Goal: Information Seeking & Learning: Find specific fact

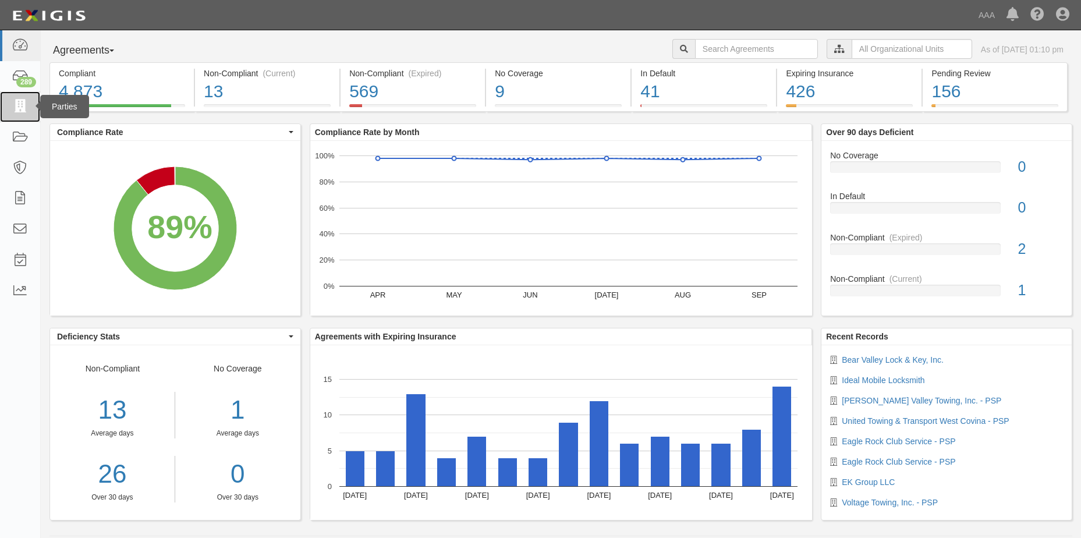
click at [22, 104] on icon at bounding box center [20, 106] width 16 height 13
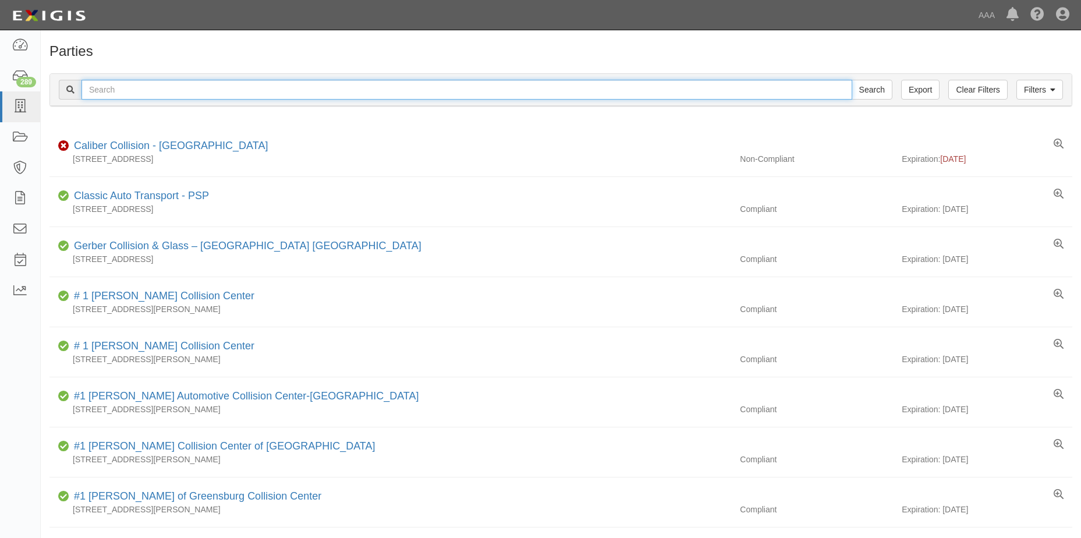
click at [154, 91] on input "text" at bounding box center [467, 90] width 771 height 20
type input "United towing & Transport West Covina"
click at [884, 91] on input "Search" at bounding box center [872, 90] width 41 height 20
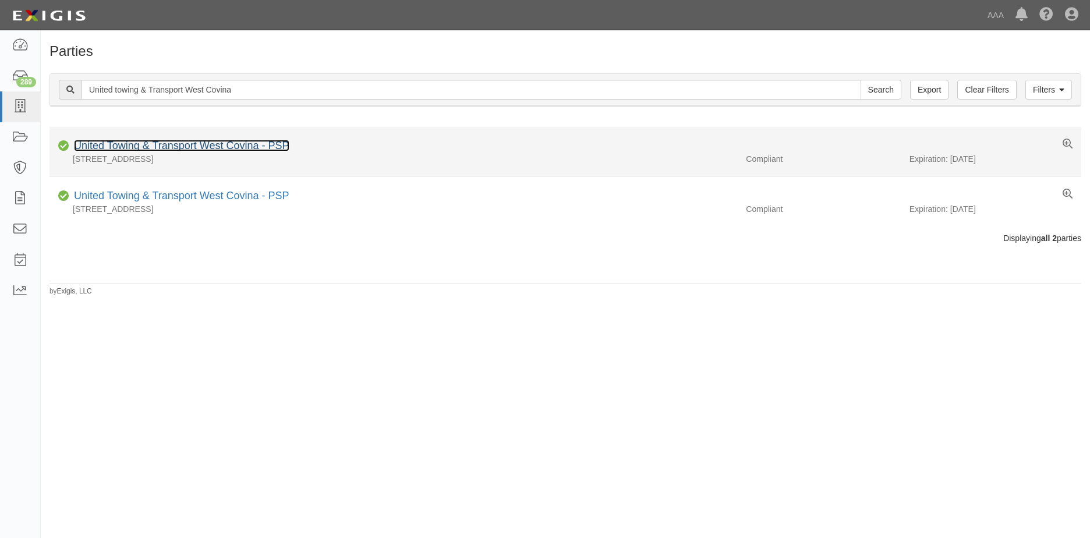
click at [193, 148] on link "United Towing & Transport West Covina - PSP" at bounding box center [181, 146] width 215 height 12
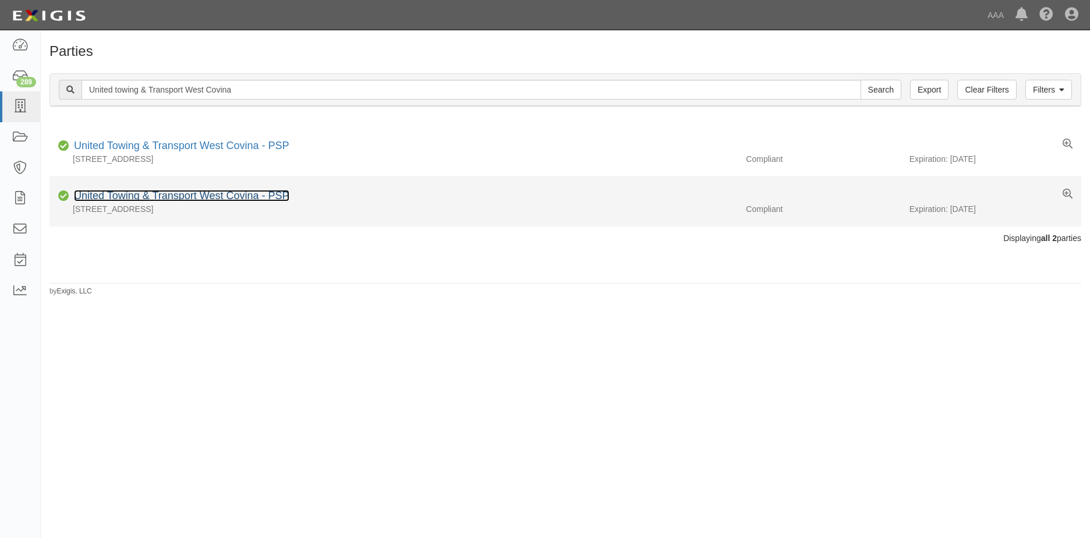
click at [110, 198] on link "United Towing & Transport West Covina - PSP" at bounding box center [181, 196] width 215 height 12
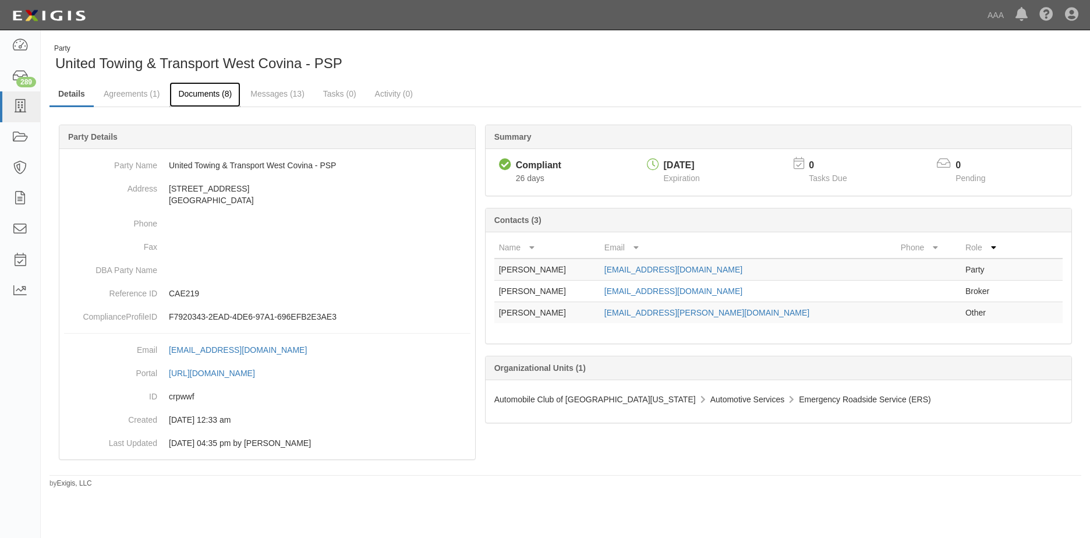
click at [212, 94] on link "Documents (8)" at bounding box center [204, 94] width 71 height 25
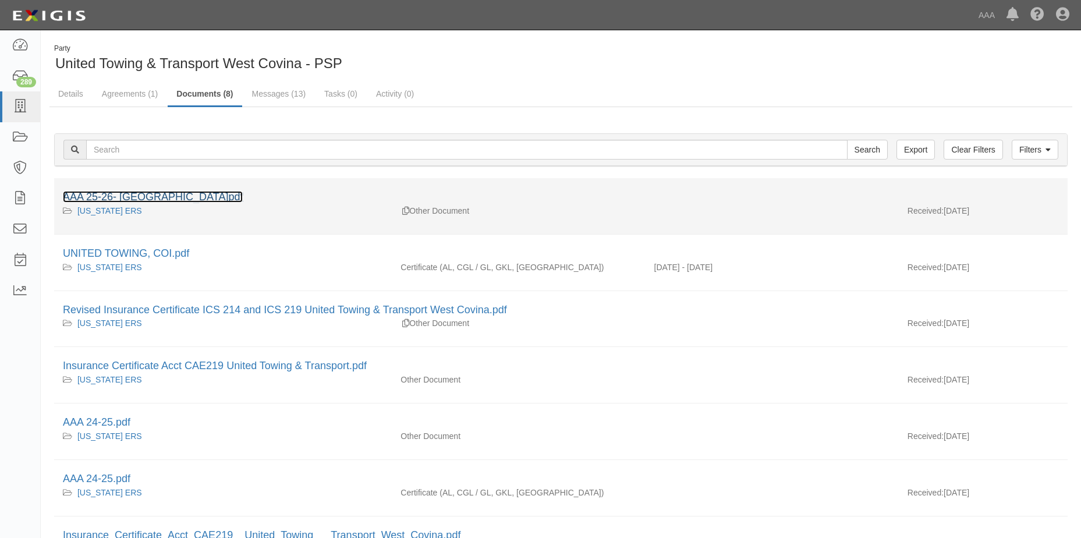
click at [149, 194] on link "AAA 25-26- West Covina.pdf" at bounding box center [153, 197] width 180 height 12
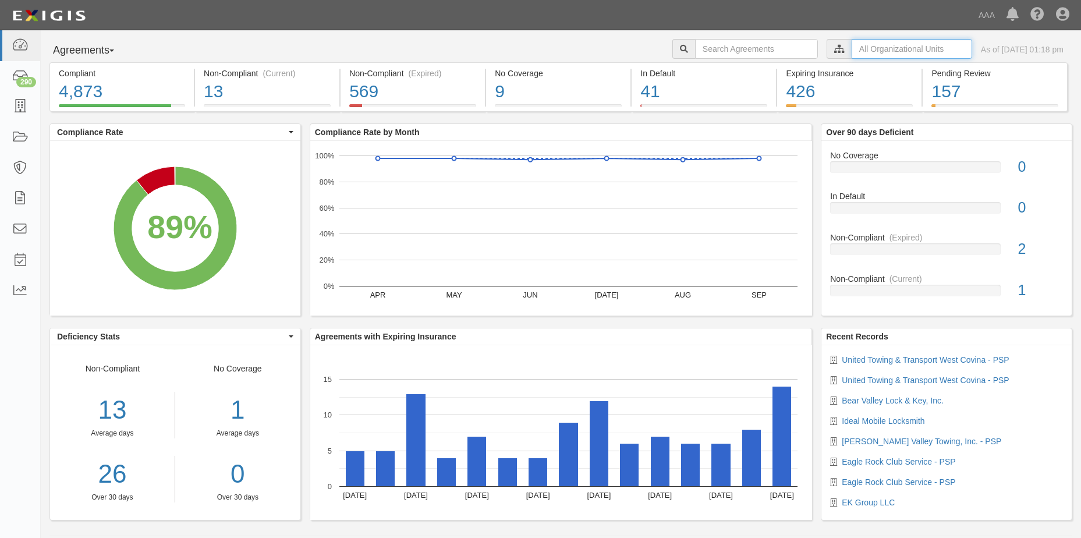
click at [895, 48] on input "text" at bounding box center [912, 49] width 121 height 20
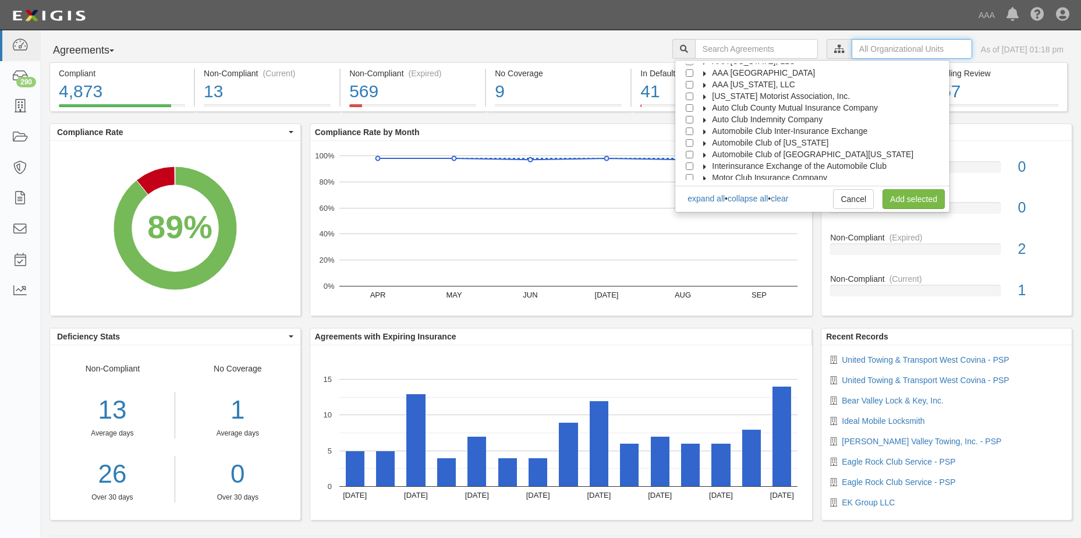
scroll to position [47, 0]
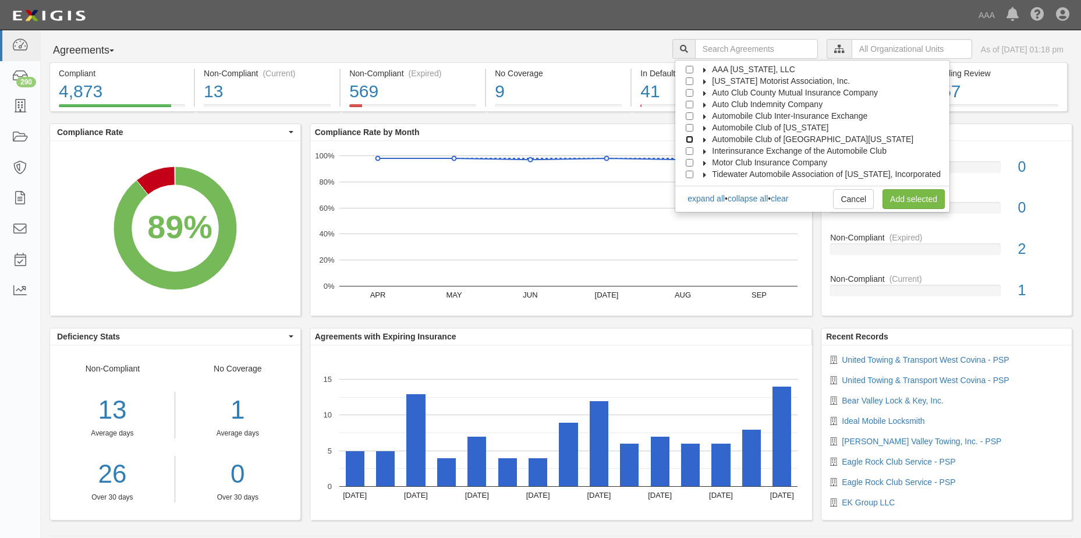
click at [693, 138] on input "Automobile Club of [GEOGRAPHIC_DATA][US_STATE]" at bounding box center [690, 140] width 8 height 8
checkbox input "true"
click at [911, 197] on link "Add selected" at bounding box center [914, 199] width 62 height 20
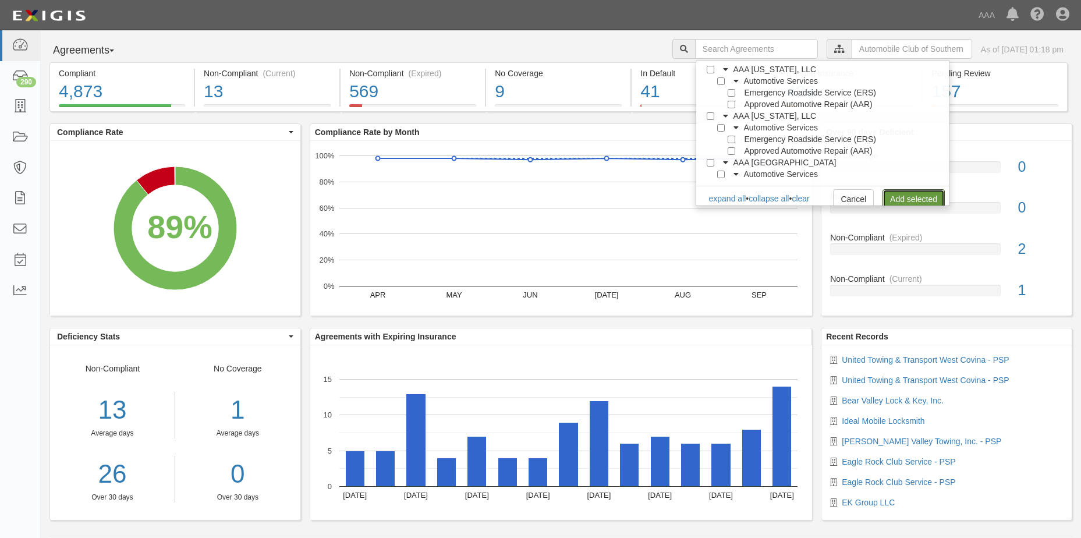
scroll to position [0, 0]
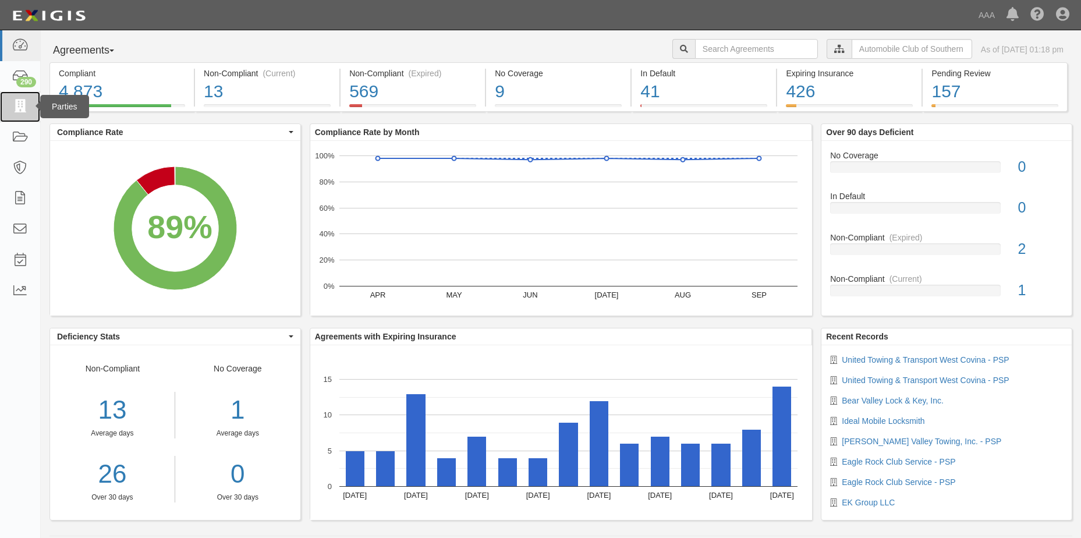
click at [23, 102] on icon at bounding box center [20, 106] width 16 height 13
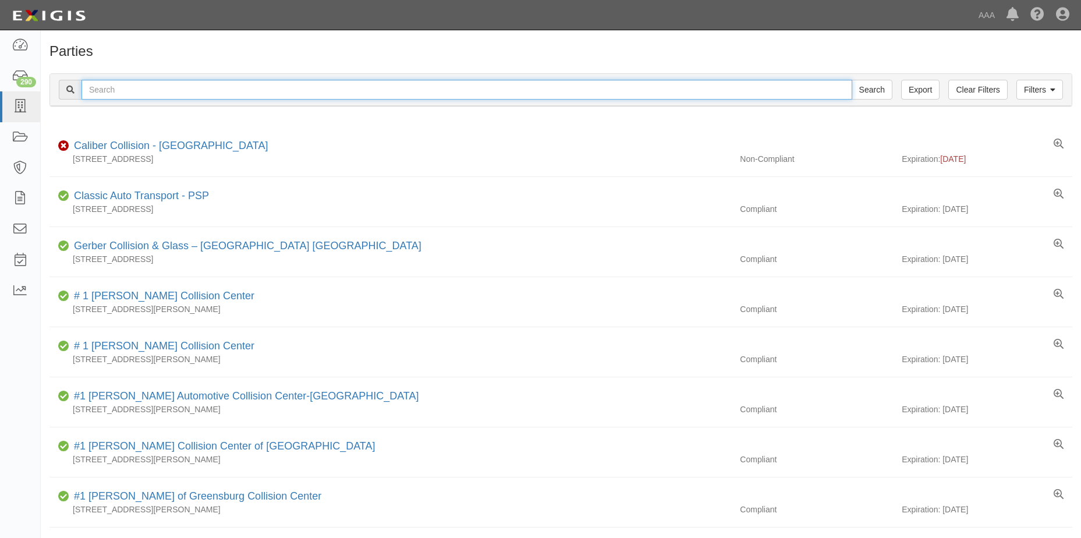
click at [118, 91] on input "text" at bounding box center [467, 90] width 771 height 20
type input "[PERSON_NAME] Motor Service"
click at [878, 90] on input "Search" at bounding box center [872, 90] width 41 height 20
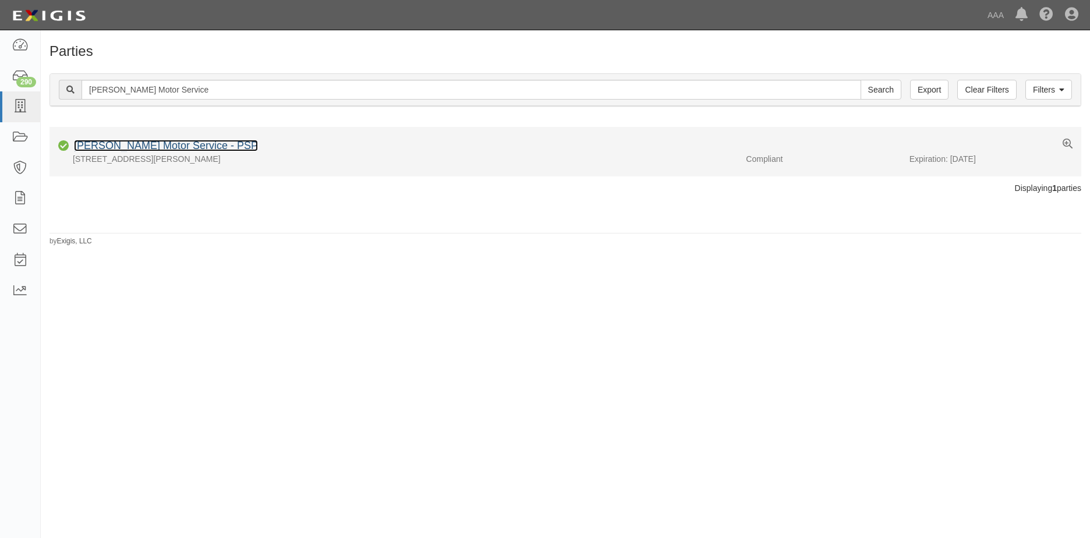
click at [137, 147] on link "[PERSON_NAME] Motor Service - PSP" at bounding box center [166, 146] width 184 height 12
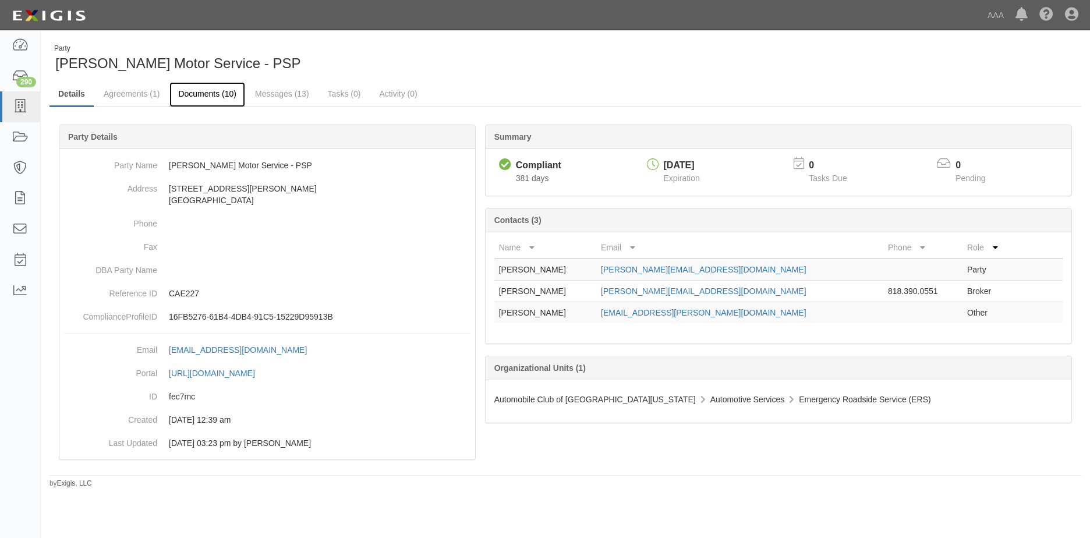
click at [204, 92] on link "Documents (10)" at bounding box center [207, 94] width 76 height 25
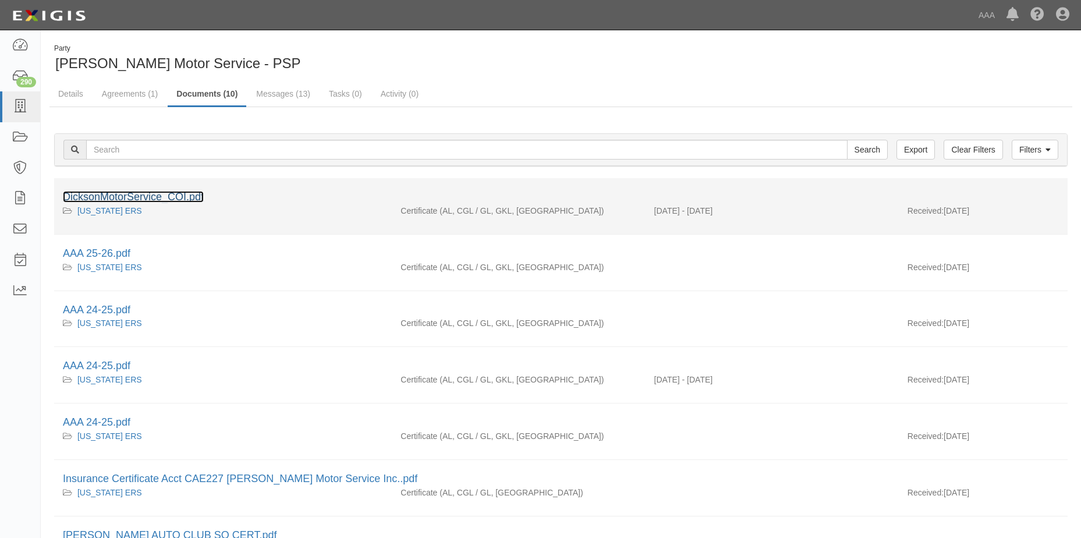
click at [157, 196] on link "DicksonMotorService_COI.pdf" at bounding box center [133, 197] width 141 height 12
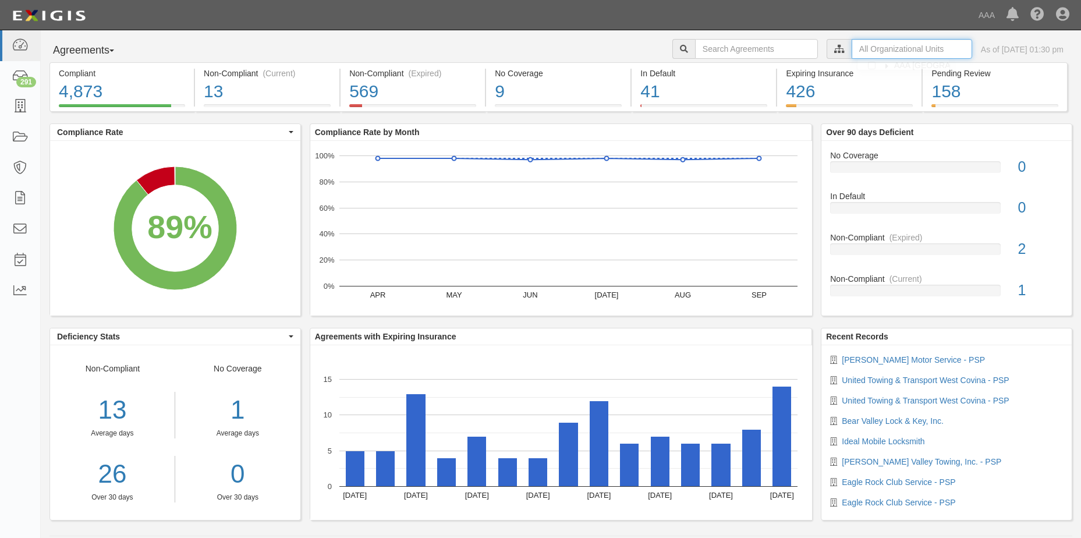
click at [867, 46] on input "text" at bounding box center [912, 49] width 121 height 20
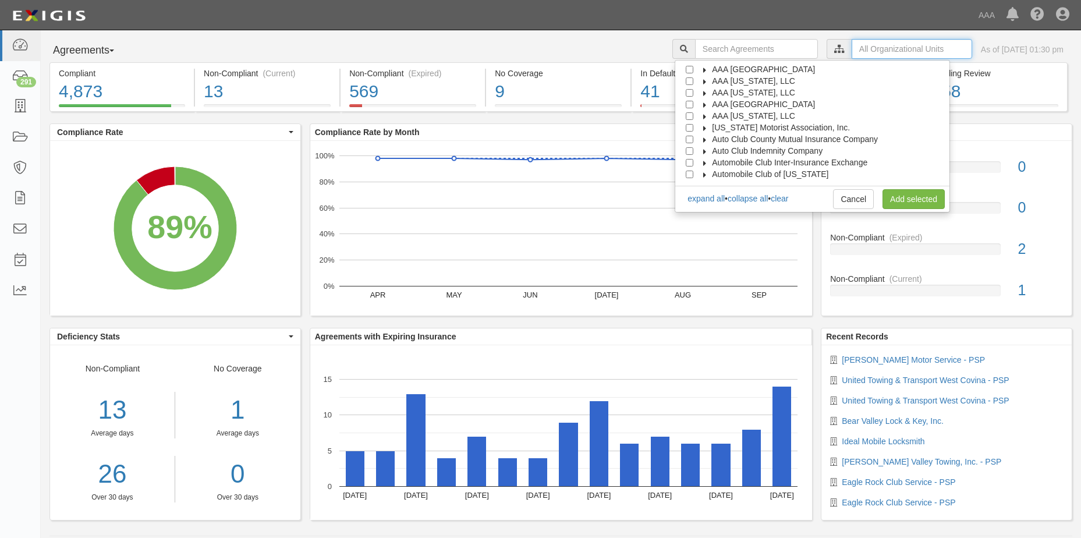
scroll to position [47, 0]
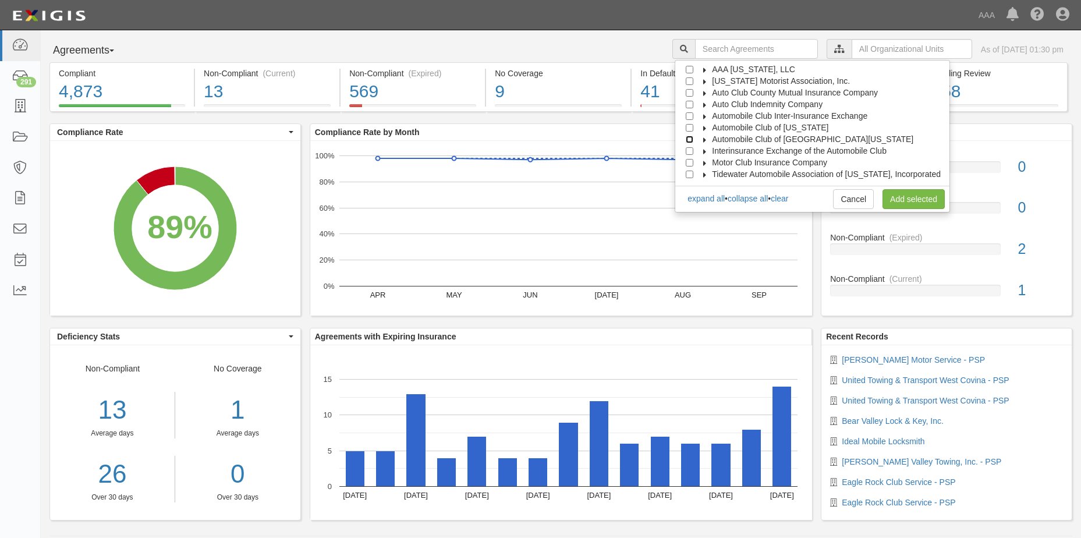
click at [693, 140] on input "Automobile Club of [GEOGRAPHIC_DATA][US_STATE]" at bounding box center [690, 140] width 8 height 8
checkbox input "true"
click at [927, 197] on link "Add selected" at bounding box center [914, 199] width 62 height 20
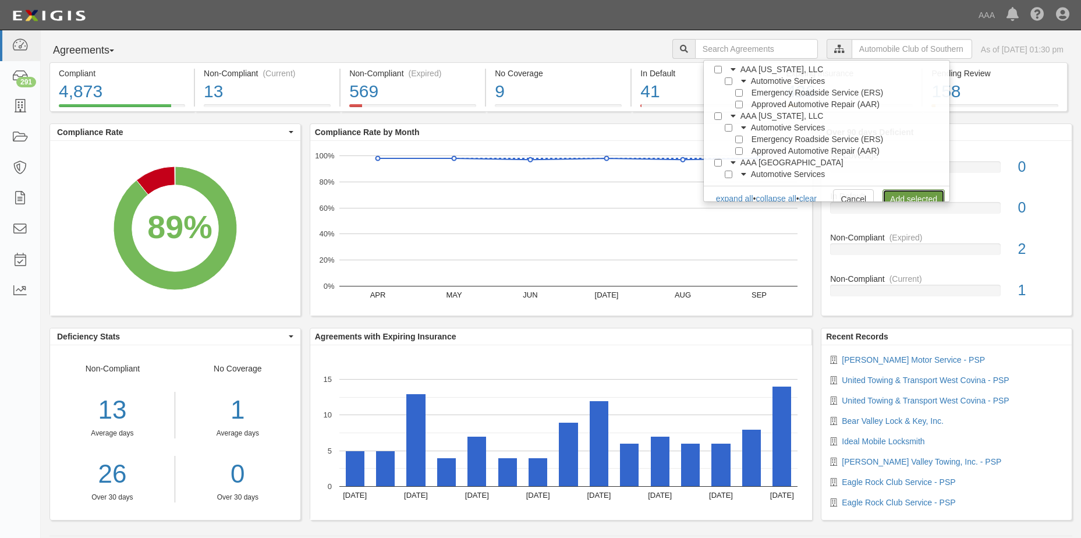
scroll to position [0, 0]
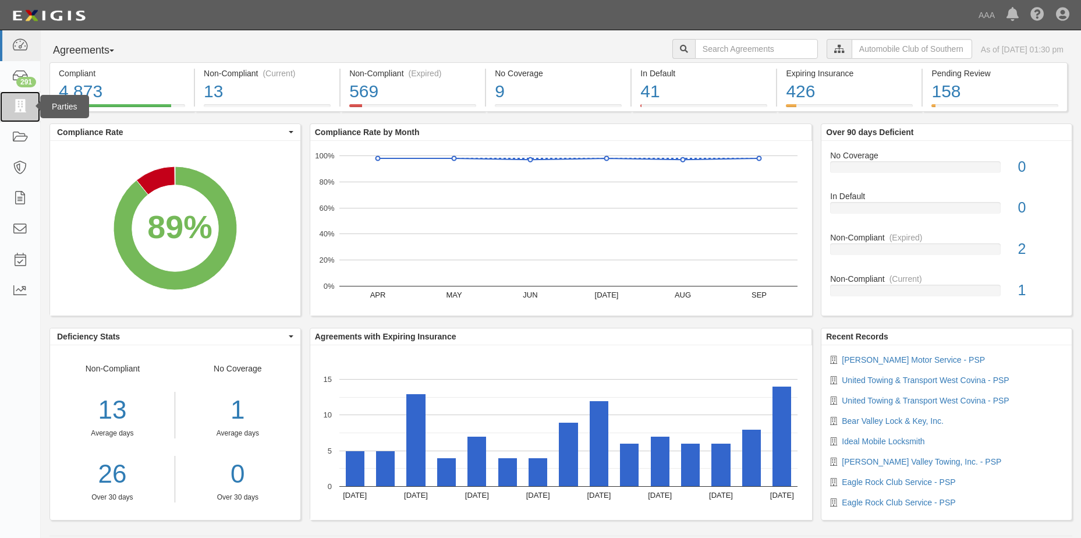
click at [24, 111] on icon at bounding box center [20, 106] width 16 height 13
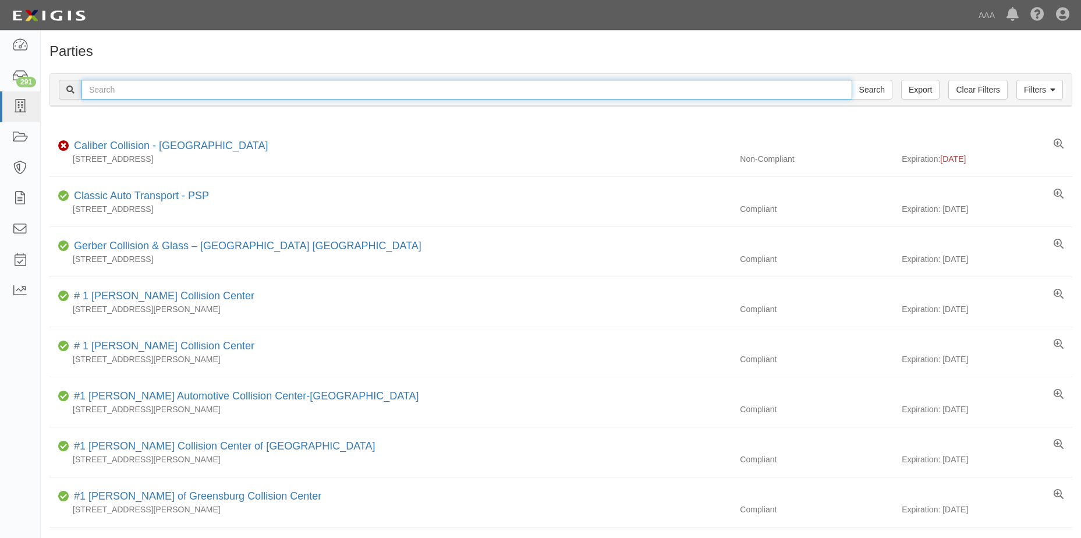
click at [130, 90] on input "text" at bounding box center [467, 90] width 771 height 20
type input "CR&B Transport Towing, LLC"
click at [872, 86] on input "Search" at bounding box center [872, 90] width 41 height 20
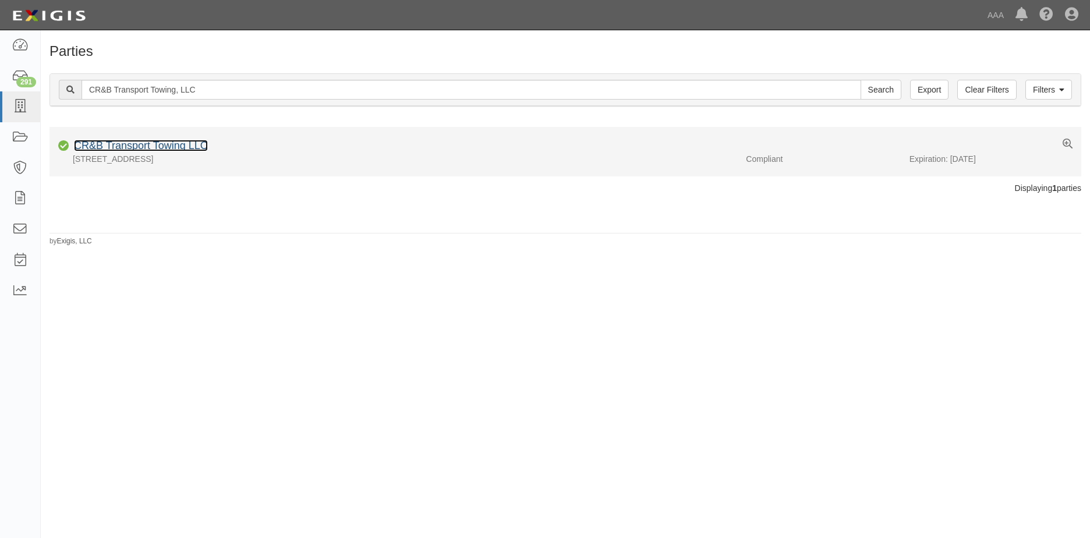
click at [148, 148] on link "CR&B Transport Towing LLC" at bounding box center [141, 146] width 134 height 12
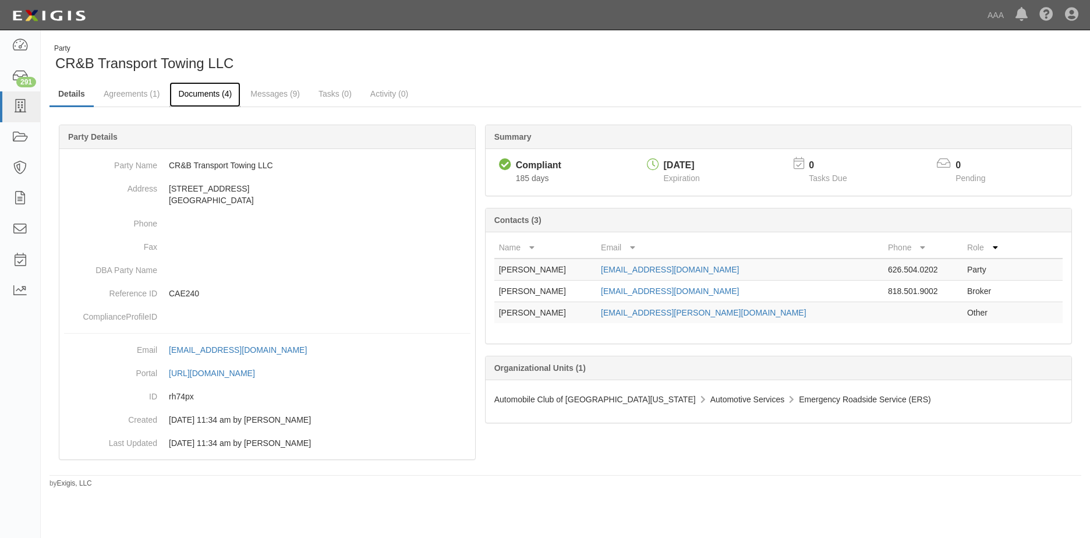
click at [209, 94] on link "Documents (4)" at bounding box center [204, 94] width 71 height 25
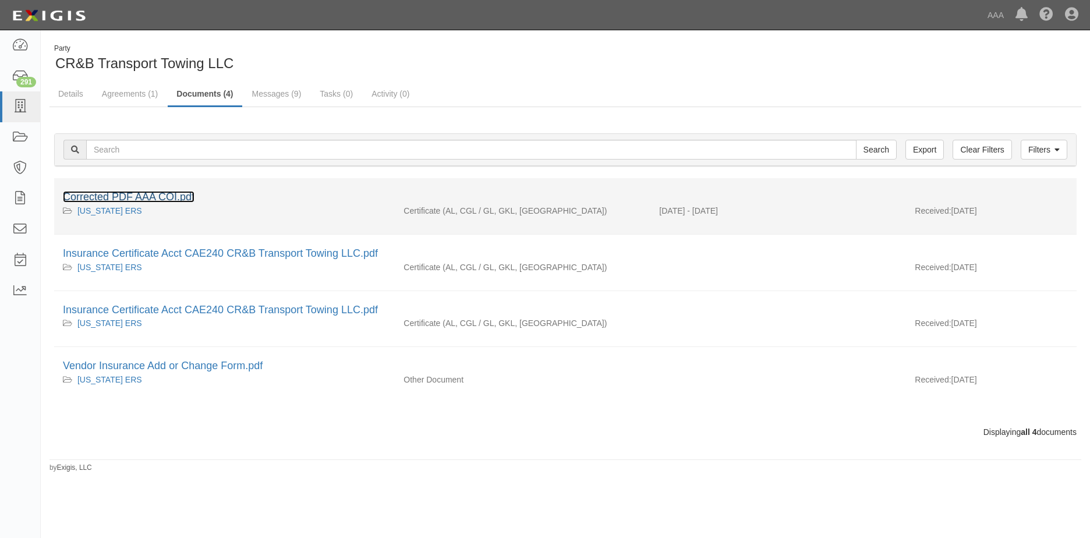
click at [138, 196] on link "Corrected PDF AAA COI.pdf" at bounding box center [129, 197] width 132 height 12
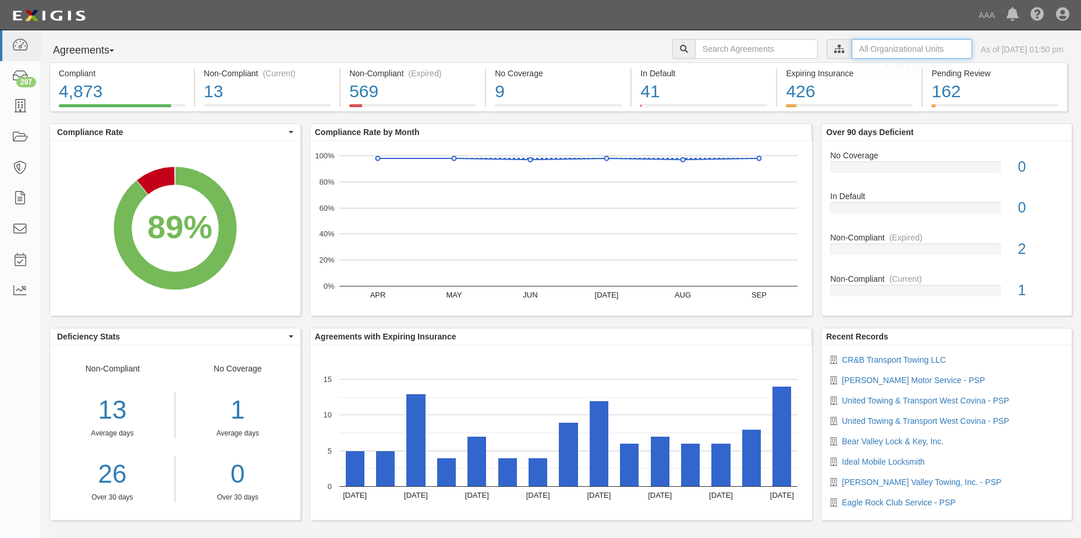
click at [860, 47] on input "text" at bounding box center [912, 49] width 121 height 20
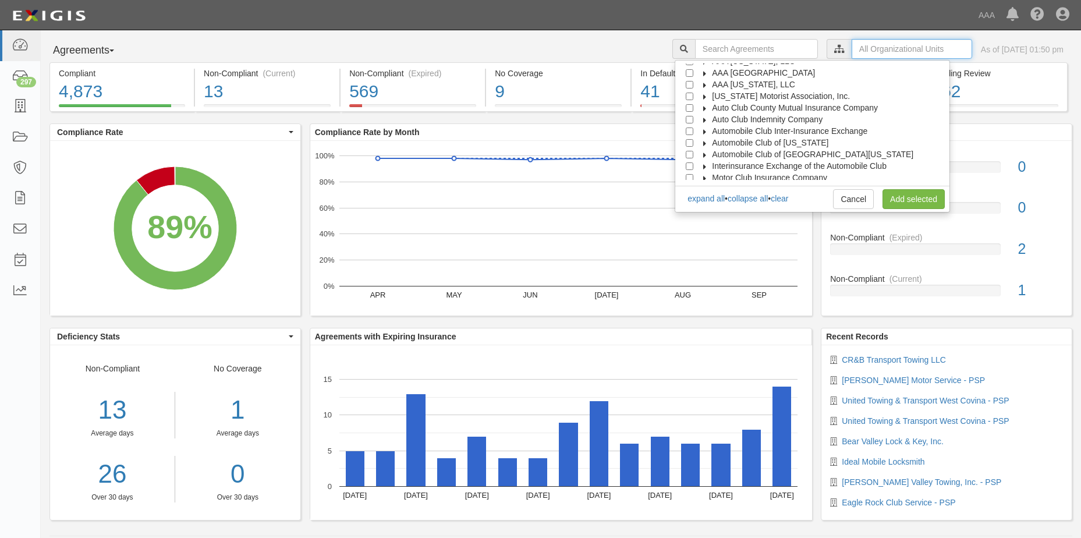
scroll to position [47, 0]
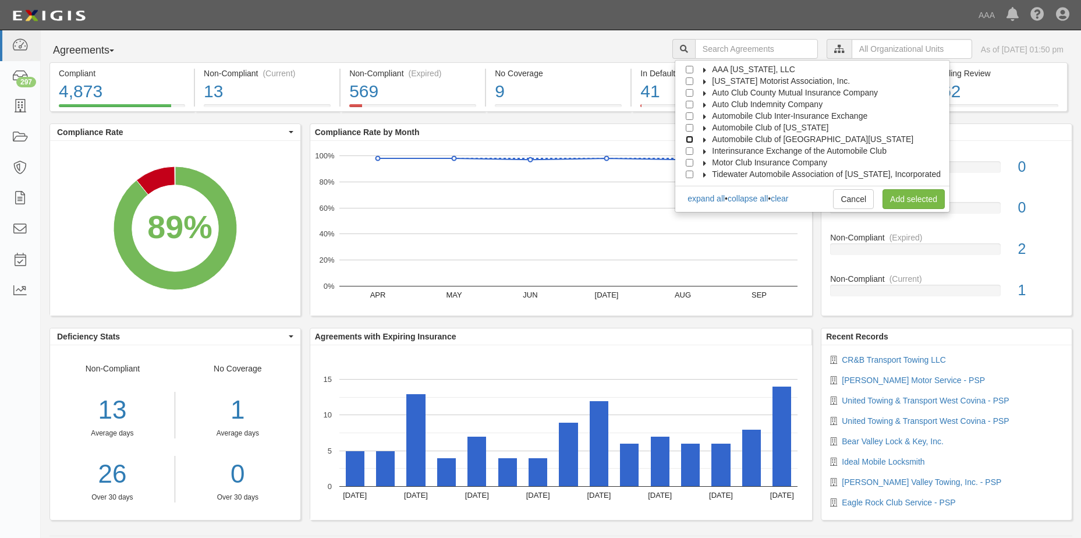
click at [693, 138] on input "Automobile Club of [GEOGRAPHIC_DATA][US_STATE]" at bounding box center [690, 140] width 8 height 8
checkbox input "true"
click at [917, 197] on link "Add selected" at bounding box center [914, 199] width 62 height 20
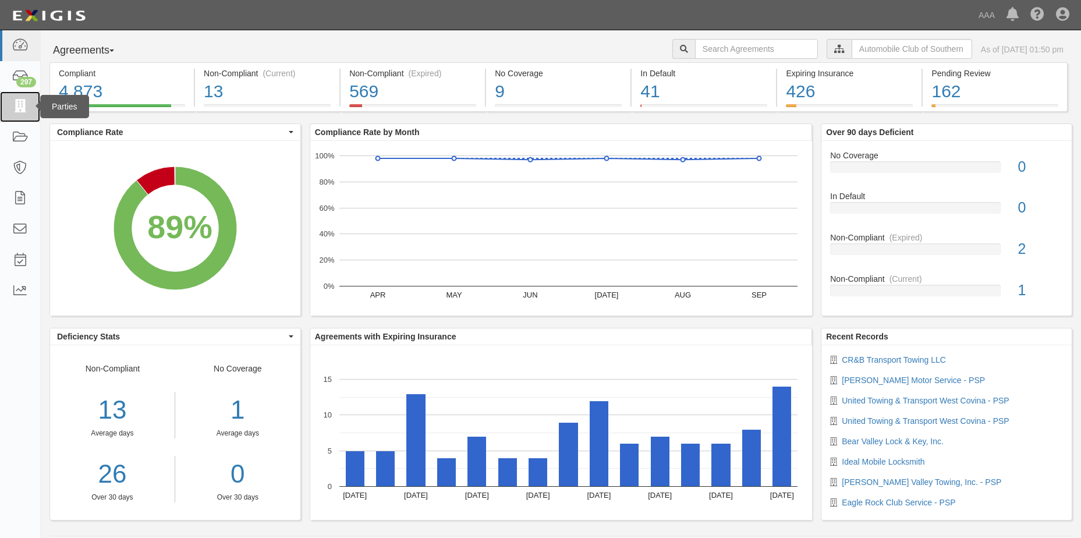
click at [25, 104] on icon at bounding box center [20, 106] width 16 height 13
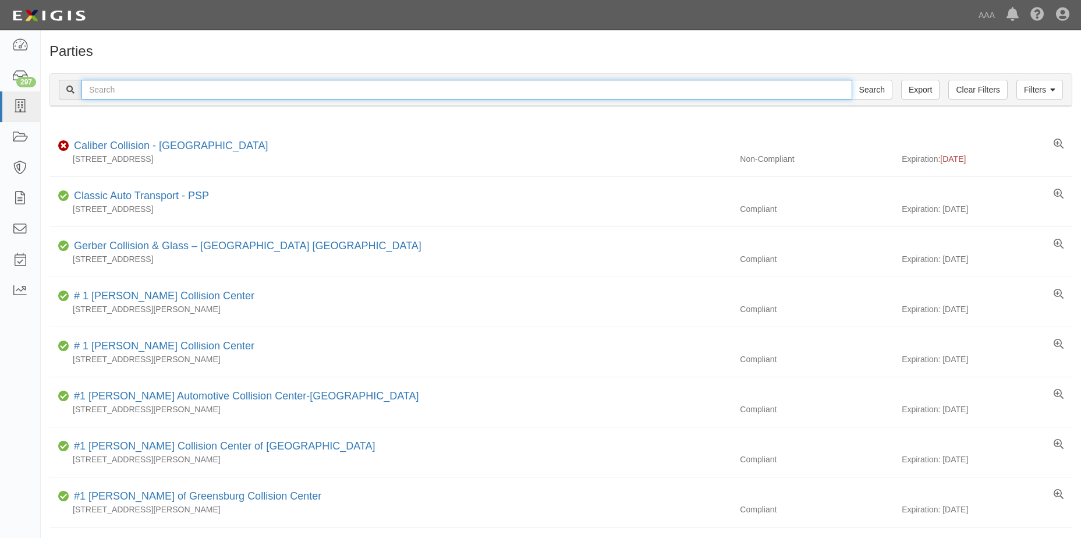
click at [102, 92] on input "text" at bounding box center [467, 90] width 771 height 20
click at [880, 91] on input "Search" at bounding box center [872, 90] width 41 height 20
click at [170, 90] on input "Hamner Towing Inc." at bounding box center [467, 90] width 771 height 20
type input "H"
type input "All Wayz Towing"
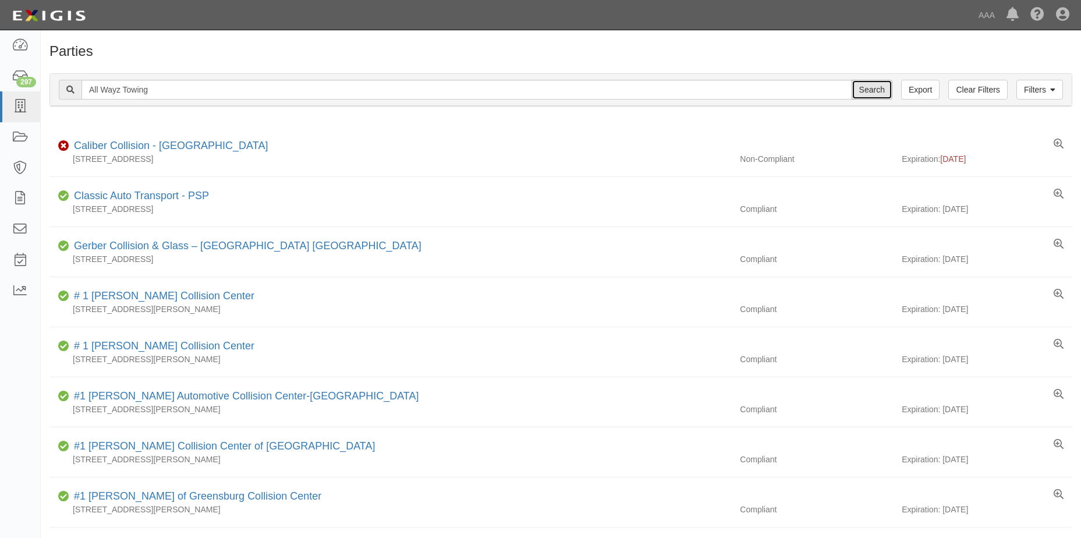
click at [875, 91] on input "Search" at bounding box center [872, 90] width 41 height 20
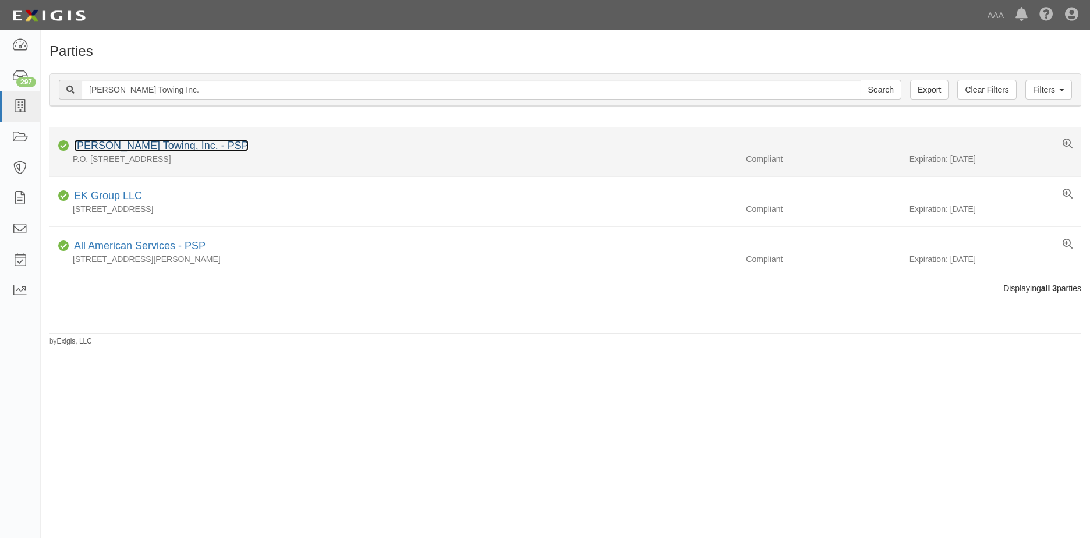
click at [131, 147] on link "Hamner Towing, Inc. - PSP" at bounding box center [161, 146] width 175 height 12
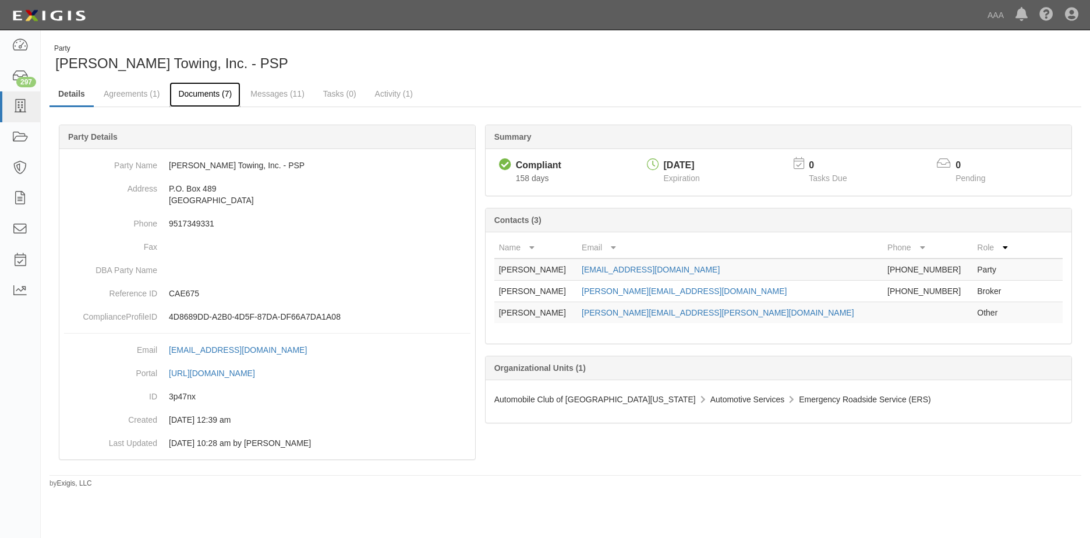
click at [205, 95] on link "Documents (7)" at bounding box center [204, 94] width 71 height 25
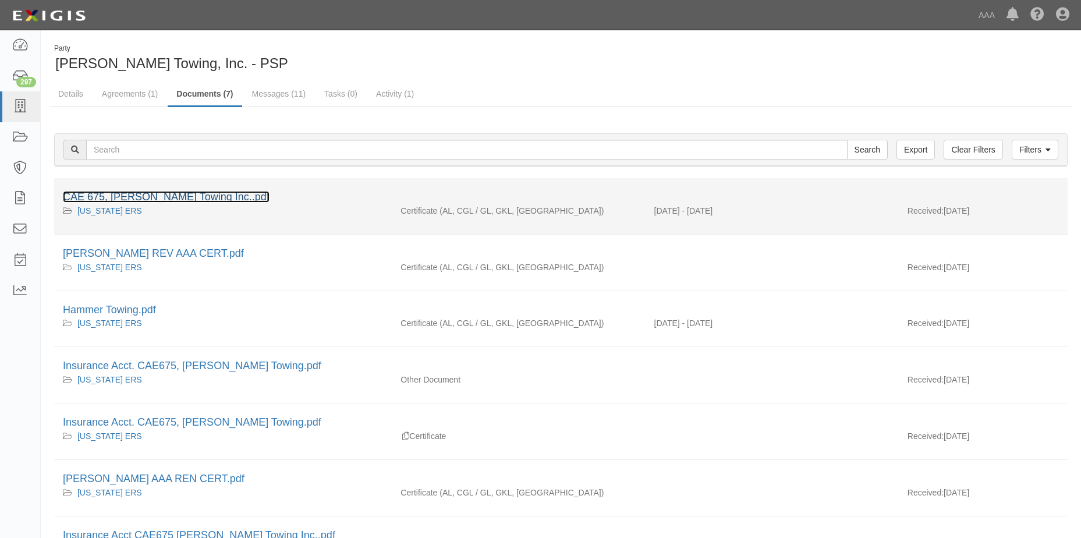
click at [159, 195] on link "CAE 675, [PERSON_NAME] Towing Inc..pdf" at bounding box center [166, 197] width 207 height 12
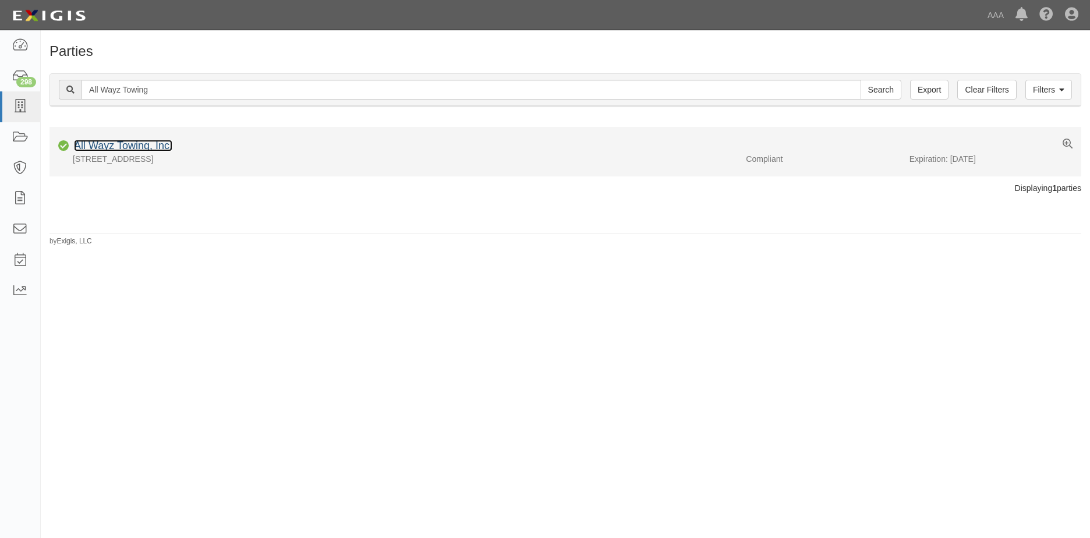
click at [129, 147] on link "All Wayz Towing, Inc." at bounding box center [123, 146] width 98 height 12
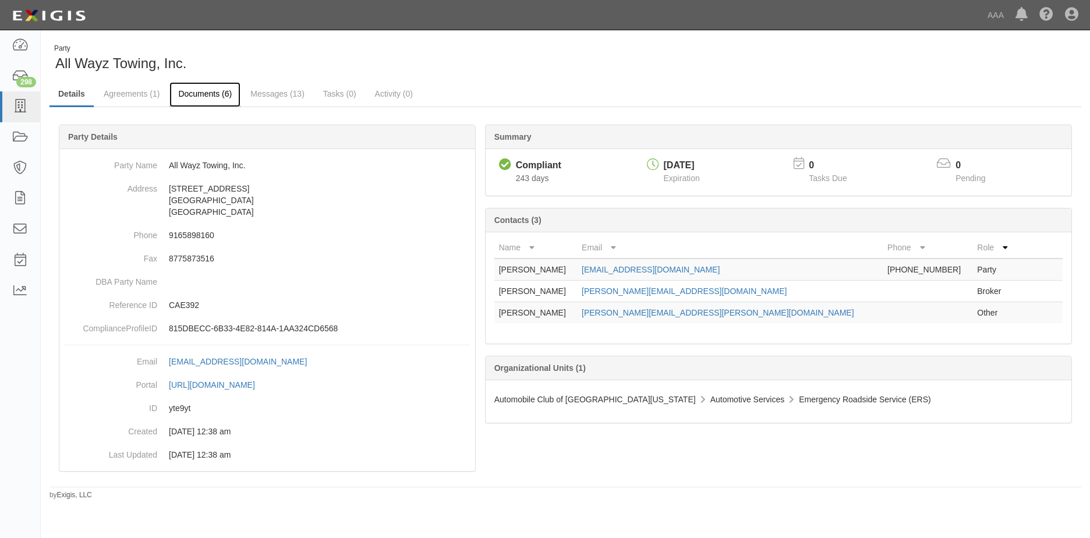
click at [208, 96] on link "Documents (6)" at bounding box center [204, 94] width 71 height 25
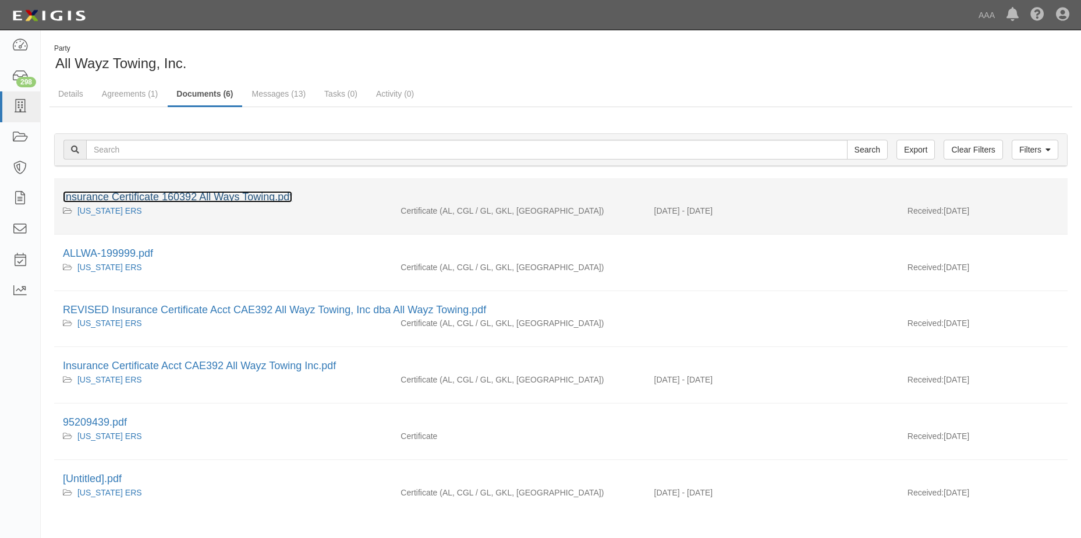
click at [129, 198] on link "Insurance Certificate 160392 All Ways Towing.pdf" at bounding box center [177, 197] width 229 height 12
